Goal: Task Accomplishment & Management: Use online tool/utility

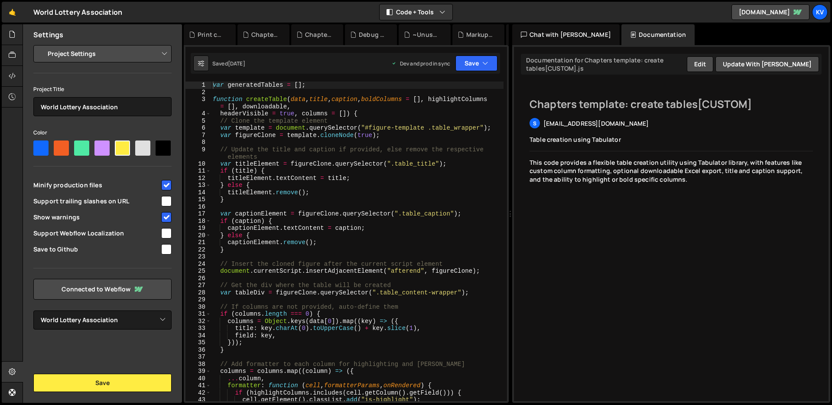
select select "6576f4a6c3bd795ab3808eb5"
click at [10, 30] on icon at bounding box center [12, 34] width 7 height 10
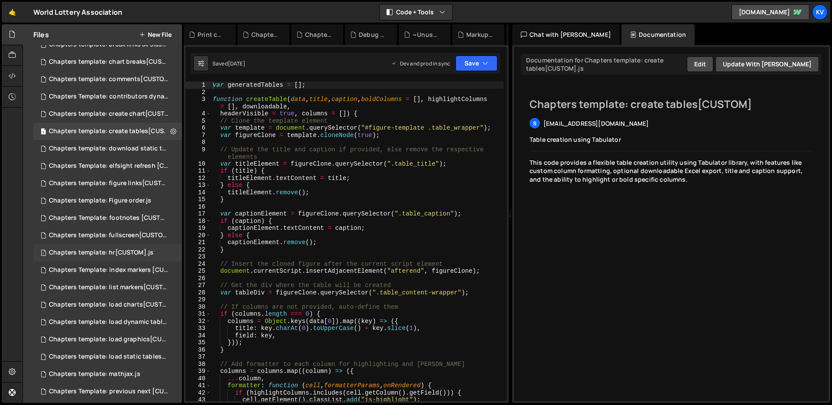
scroll to position [160, 0]
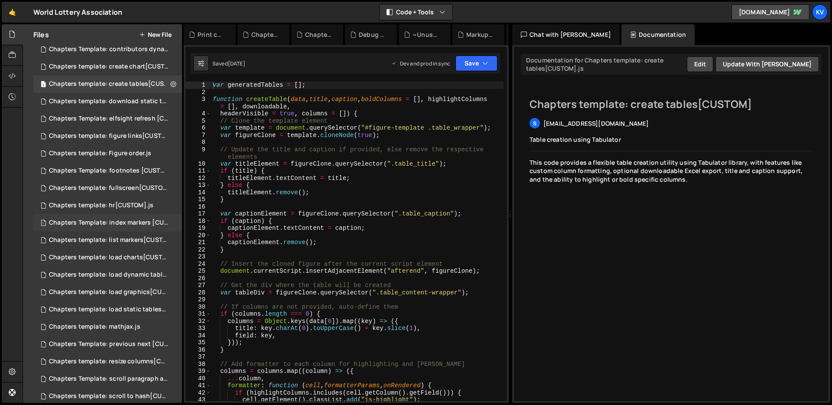
click at [102, 219] on div "Chapters Template: index markers [CUSTOM].js" at bounding box center [109, 223] width 120 height 8
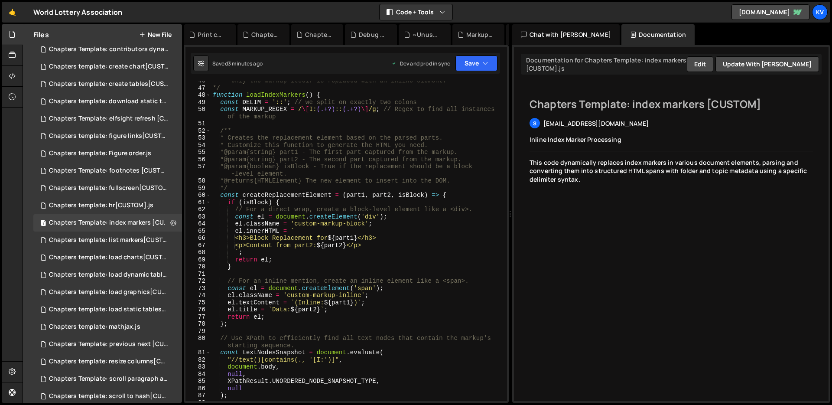
scroll to position [347, 0]
drag, startPoint x: 326, startPoint y: 96, endPoint x: 253, endPoint y: 102, distance: 73.5
click at [253, 102] on div "* only the markup itself is replaced with an inline element. */ function loadIn…" at bounding box center [357, 244] width 293 height 334
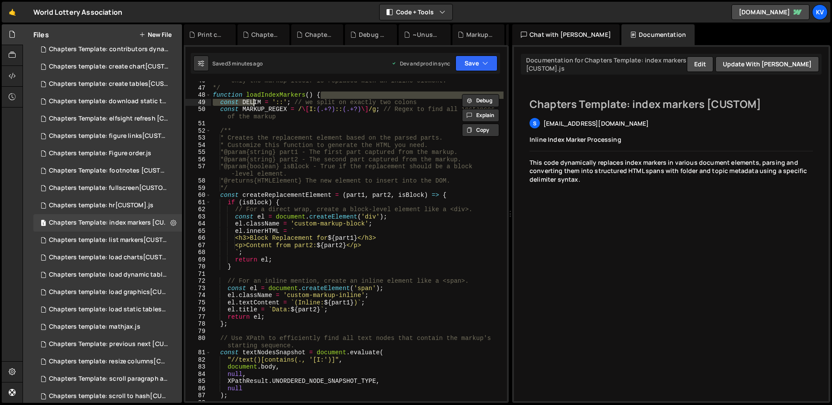
type textarea "function loadIndexMarkers() { const DELIM = '::'; // we split on exactly two co…"
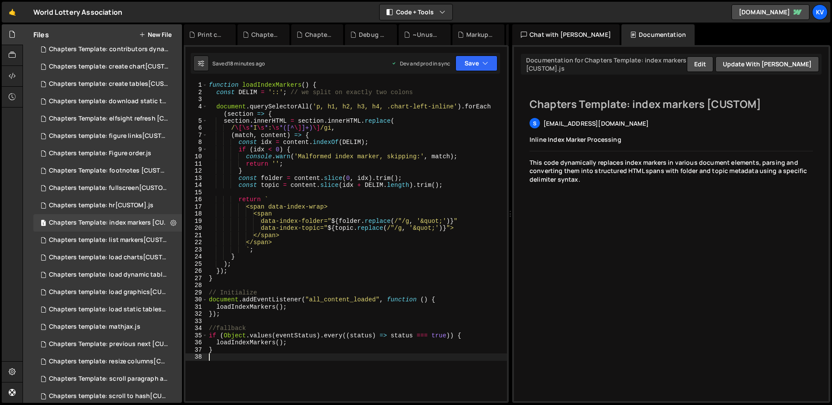
scroll to position [0, 0]
click at [334, 191] on div "function loadIndexMarkers ( ) { const DELIM = '::' ; // we split on exactly two…" at bounding box center [357, 248] width 300 height 334
type textarea "}"
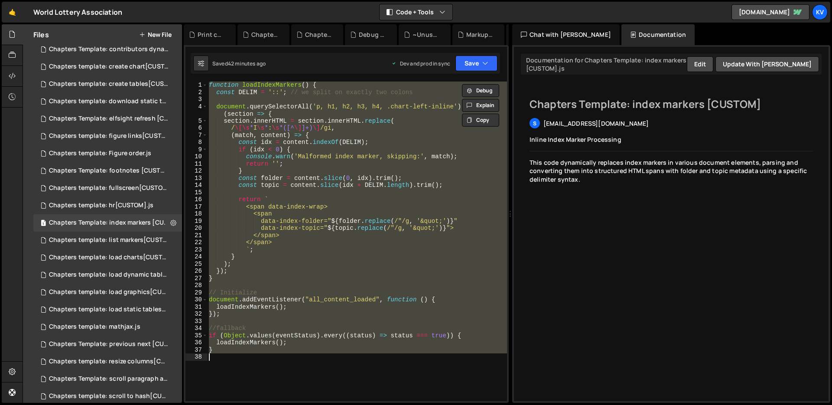
click at [252, 287] on div "function loadIndexMarkers ( ) { const DELIM = '::' ; // we split on exactly two…" at bounding box center [357, 240] width 300 height 319
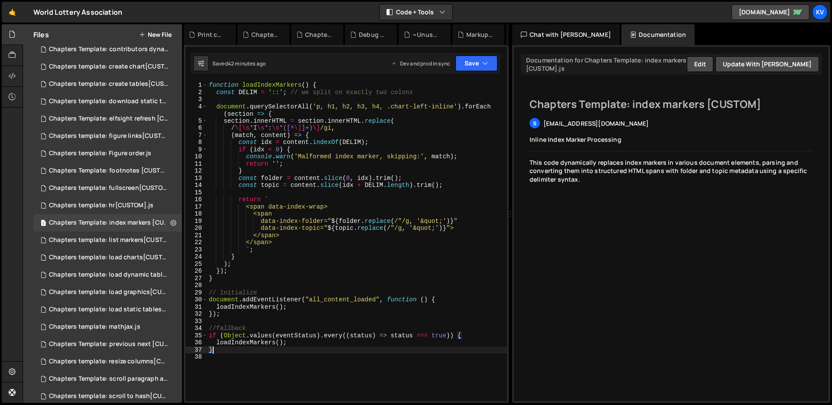
click at [224, 352] on div "function loadIndexMarkers ( ) { const DELIM = '::' ; // we split on exactly two…" at bounding box center [357, 248] width 300 height 334
type textarea "}"
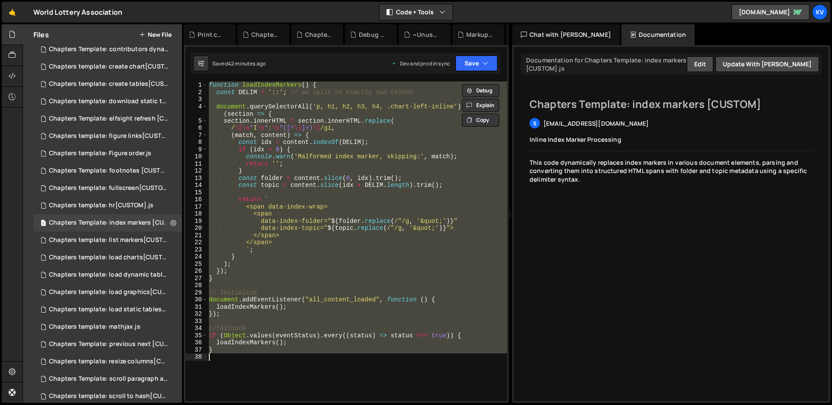
click at [231, 363] on div "function loadIndexMarkers ( ) { const DELIM = '::' ; // we split on exactly two…" at bounding box center [357, 240] width 300 height 319
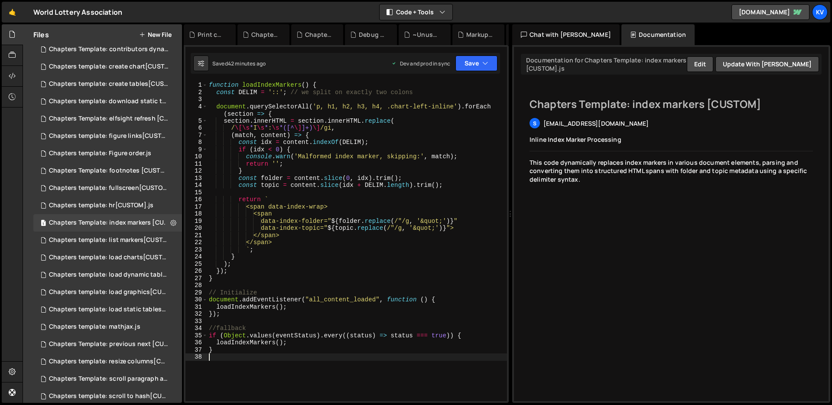
click at [339, 79] on div "XXXXXXXXXXXXXXXXXXXXXXXXXXXXXXXXXXXXXXXXXXXXXXXXXXXXXXXXXXXXXXXXXXXXXXXXXXXXXXX…" at bounding box center [346, 224] width 325 height 358
click at [339, 83] on div "function loadIndexMarkers ( ) { const DELIM = '::' ; // we split on exactly two…" at bounding box center [357, 248] width 300 height 334
type textarea "function loadIndexMarkers() {"
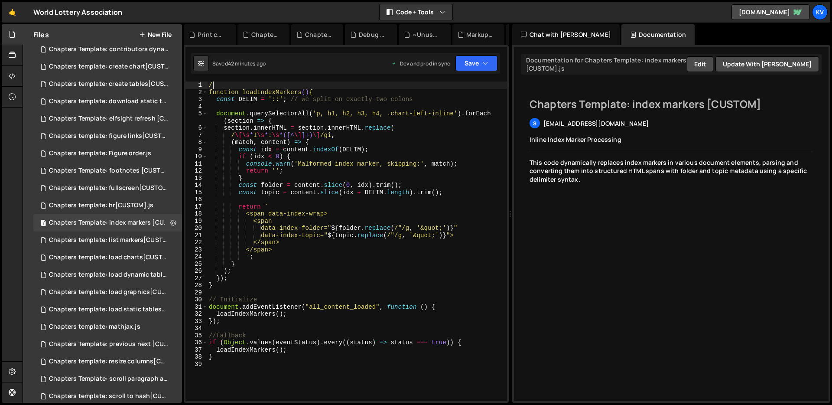
type textarea "/*"
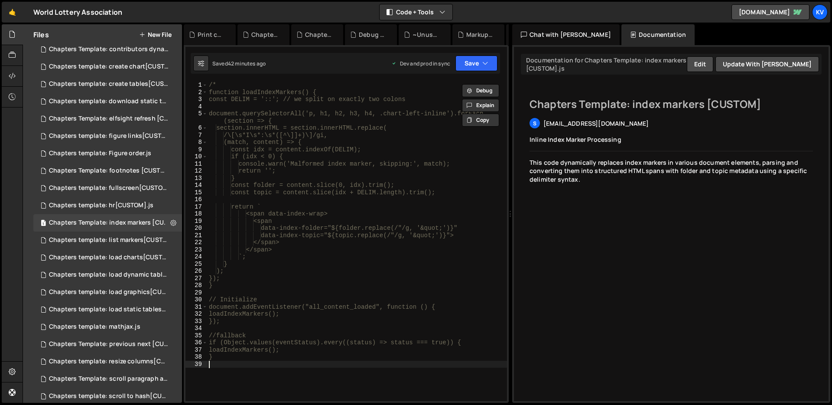
click at [293, 369] on div "/* function loadIndexMarkers() { const DELIM = '::'; // we split on exactly two…" at bounding box center [357, 248] width 300 height 334
click at [487, 65] on icon "button" at bounding box center [485, 63] width 6 height 9
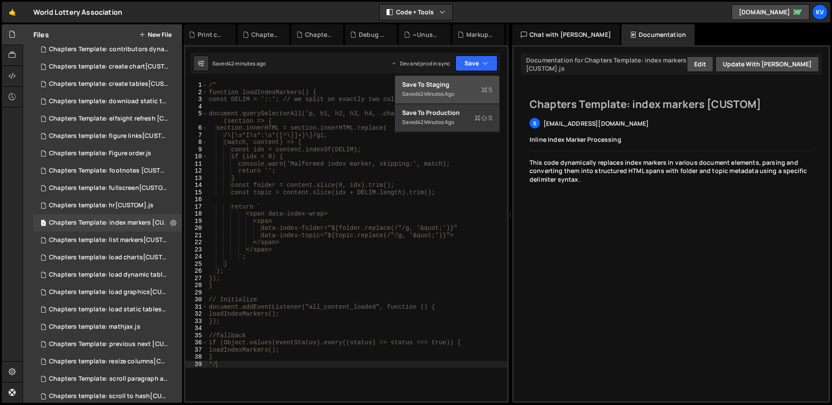
click at [449, 96] on div "42 minutes ago" at bounding box center [435, 93] width 37 height 7
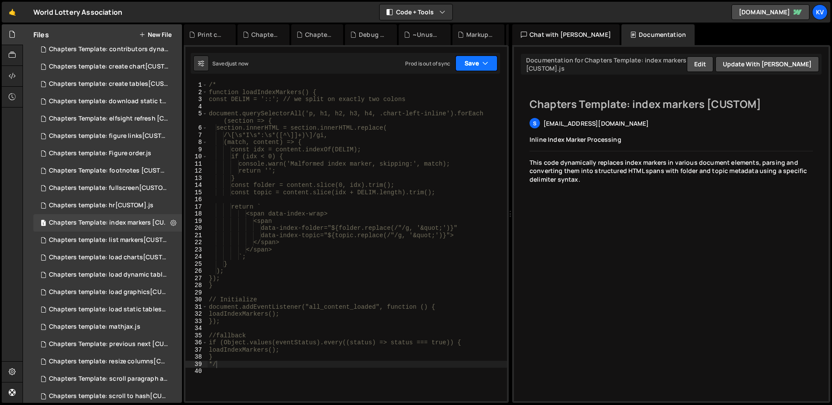
click at [476, 64] on button "Save" at bounding box center [476, 63] width 42 height 16
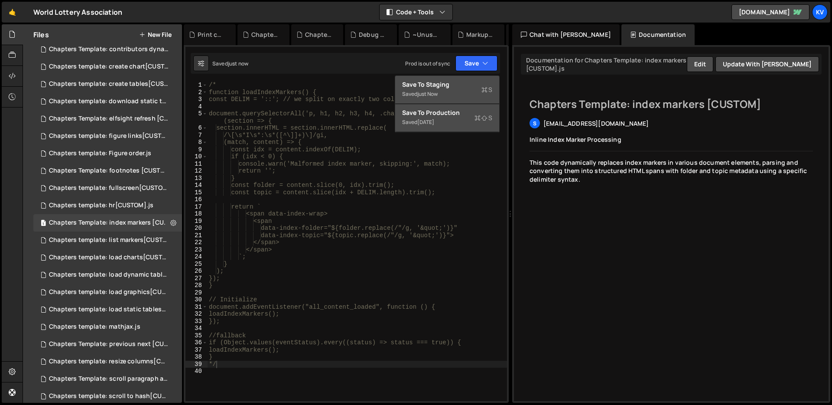
click at [468, 111] on div "Save to Production S" at bounding box center [447, 112] width 90 height 9
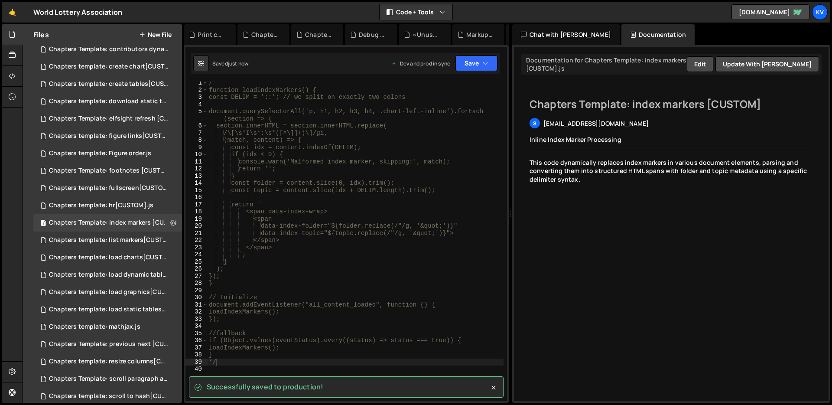
scroll to position [2, 0]
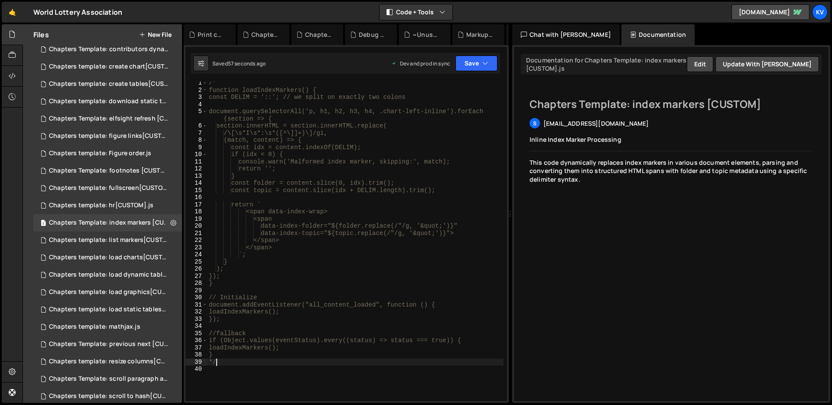
click at [250, 364] on div "/* function loadIndexMarkers() { const DELIM = '::'; // we split on exactly two…" at bounding box center [355, 246] width 296 height 334
type textarea "*"
click at [224, 82] on div "/* function loadIndexMarkers() { const DELIM = '::'; // we split on exactly two…" at bounding box center [355, 246] width 296 height 334
type textarea "/"
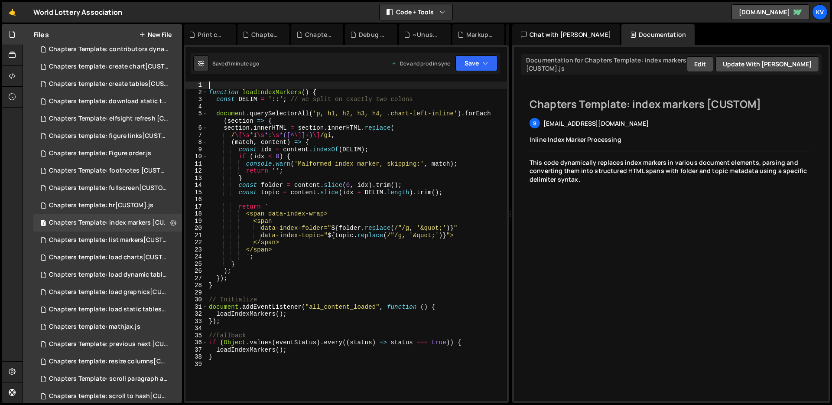
type textarea "function loadIndexMarkers() {"
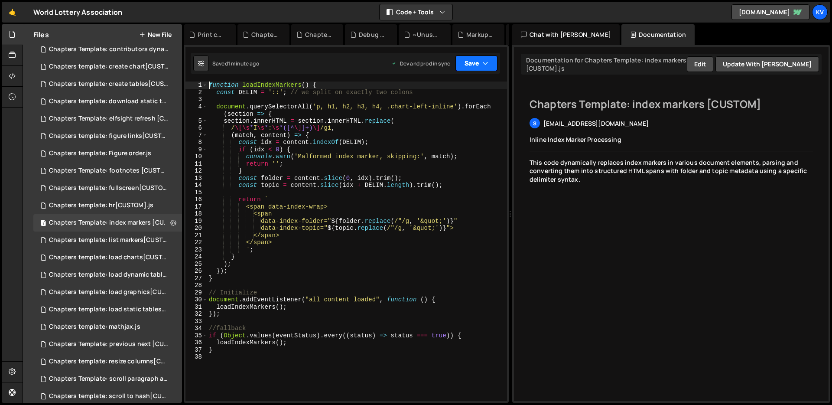
click at [491, 60] on button "Save" at bounding box center [476, 63] width 42 height 16
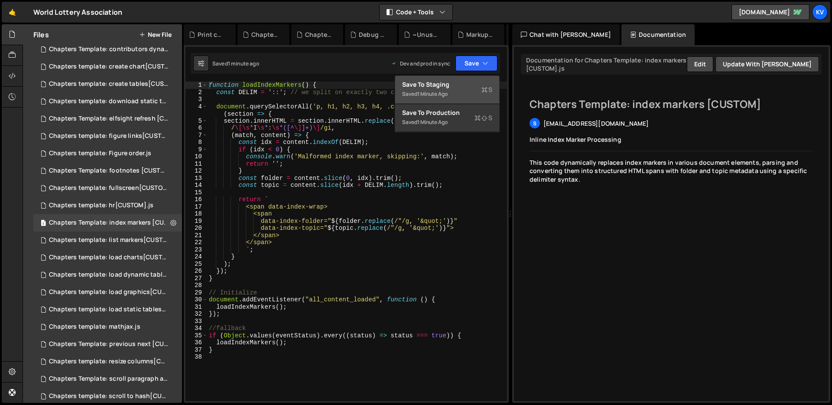
click at [480, 87] on div "Save to Staging S" at bounding box center [447, 84] width 90 height 9
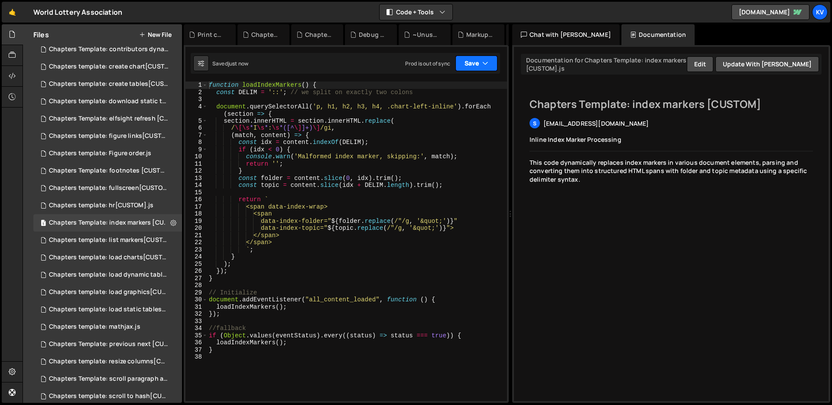
click at [478, 57] on button "Save" at bounding box center [476, 63] width 42 height 16
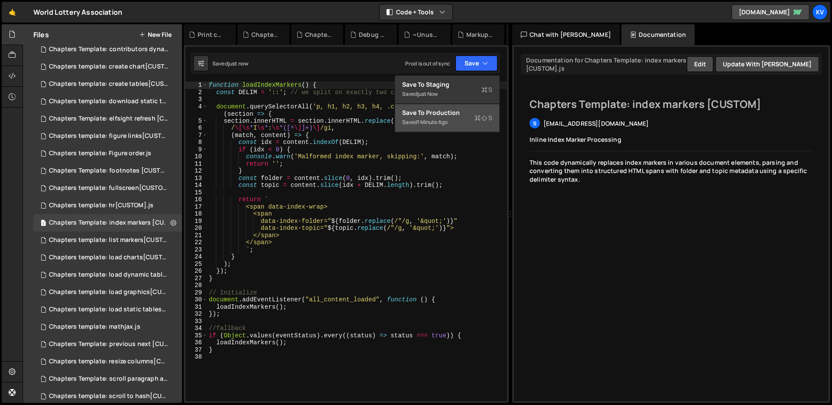
click at [469, 112] on div "Save to Production S" at bounding box center [447, 112] width 90 height 9
